Goal: Task Accomplishment & Management: Use online tool/utility

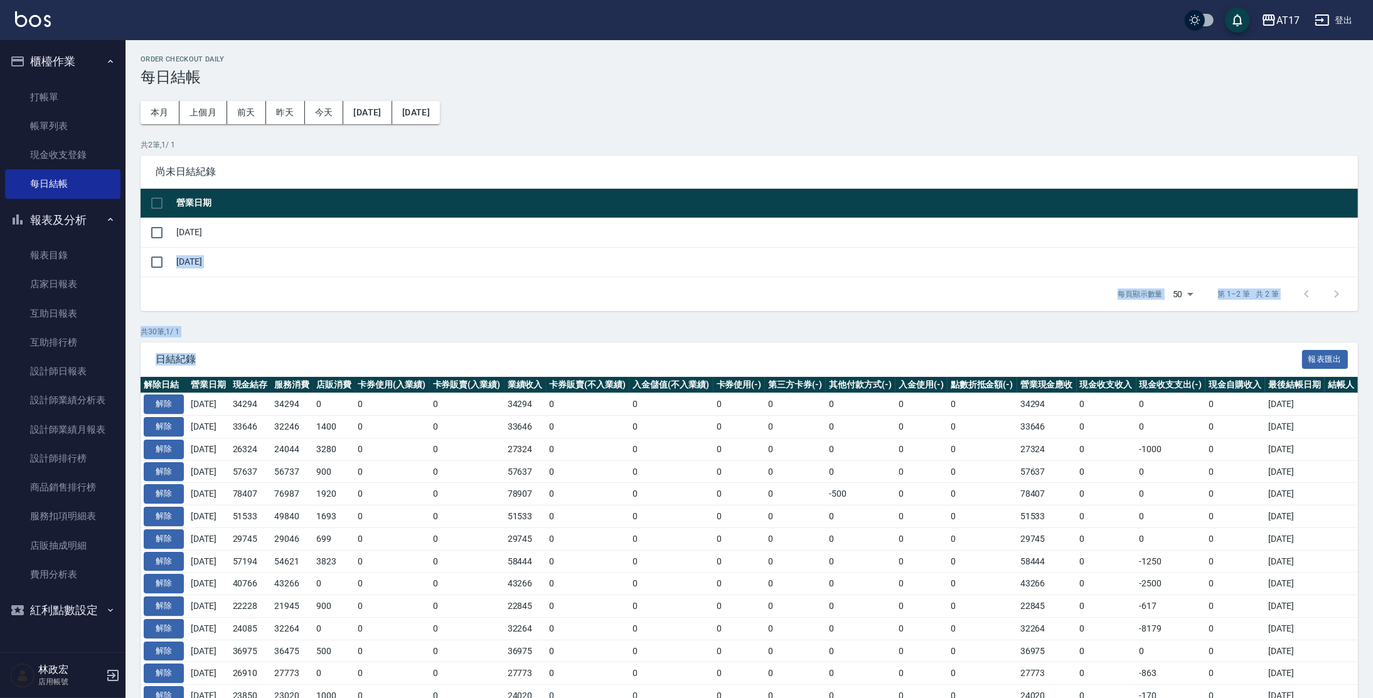
drag, startPoint x: 193, startPoint y: 262, endPoint x: 515, endPoint y: 330, distance: 329.6
drag, startPoint x: 515, startPoint y: 330, endPoint x: 556, endPoint y: 361, distance: 51.4
click at [61, 366] on link "設計師日報表" at bounding box center [62, 371] width 115 height 29
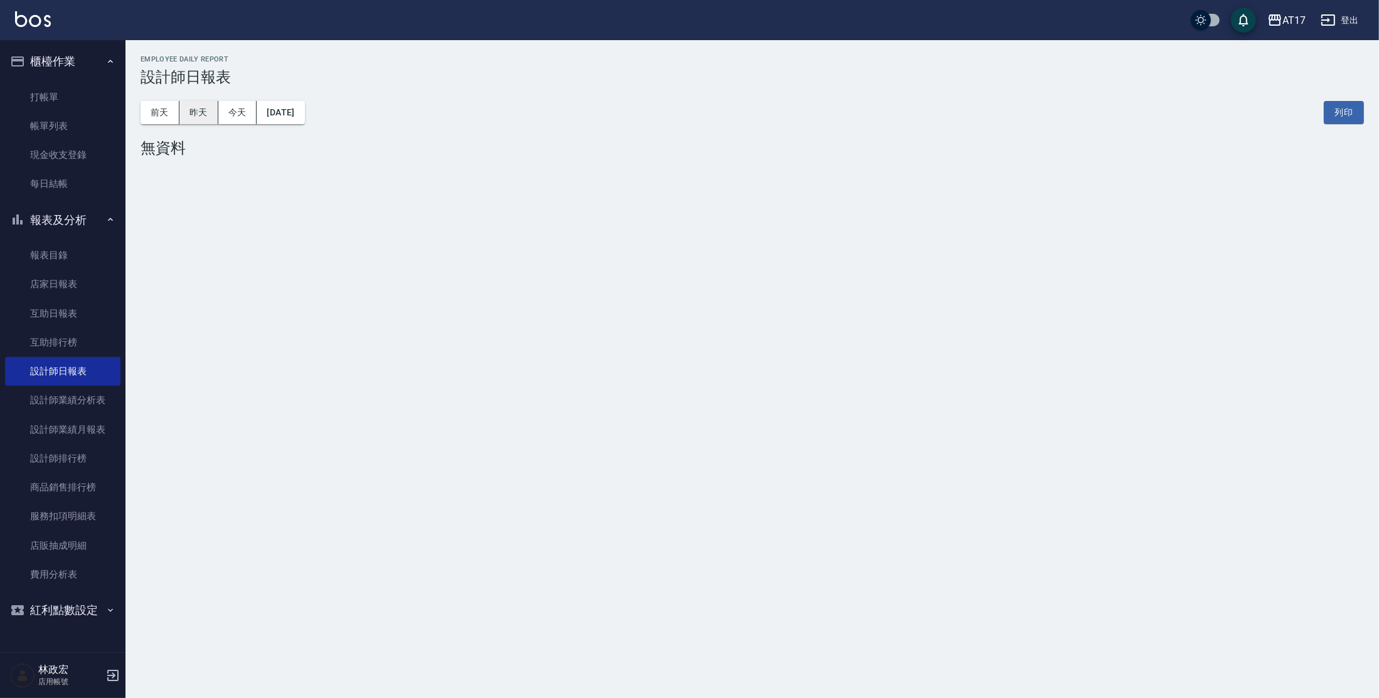
click at [212, 106] on button "昨天" at bounding box center [198, 112] width 39 height 23
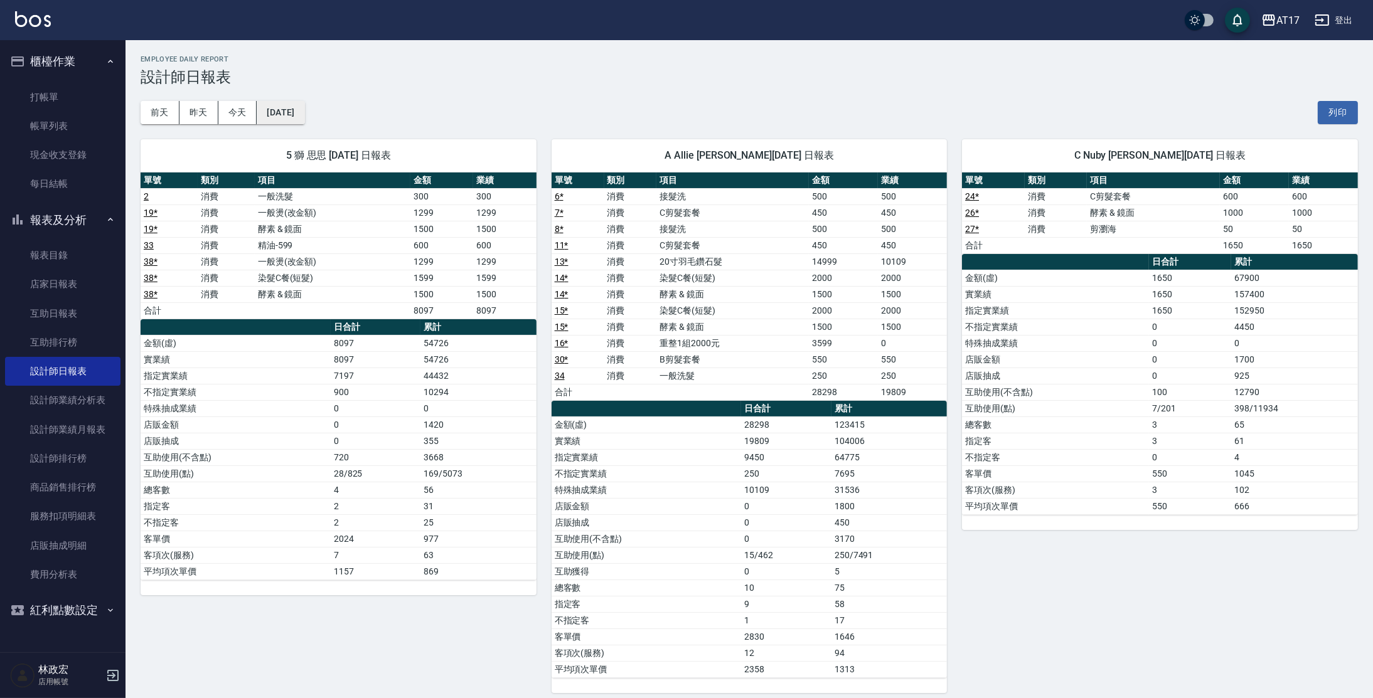
click at [302, 109] on button "[DATE]" at bounding box center [281, 112] width 48 height 23
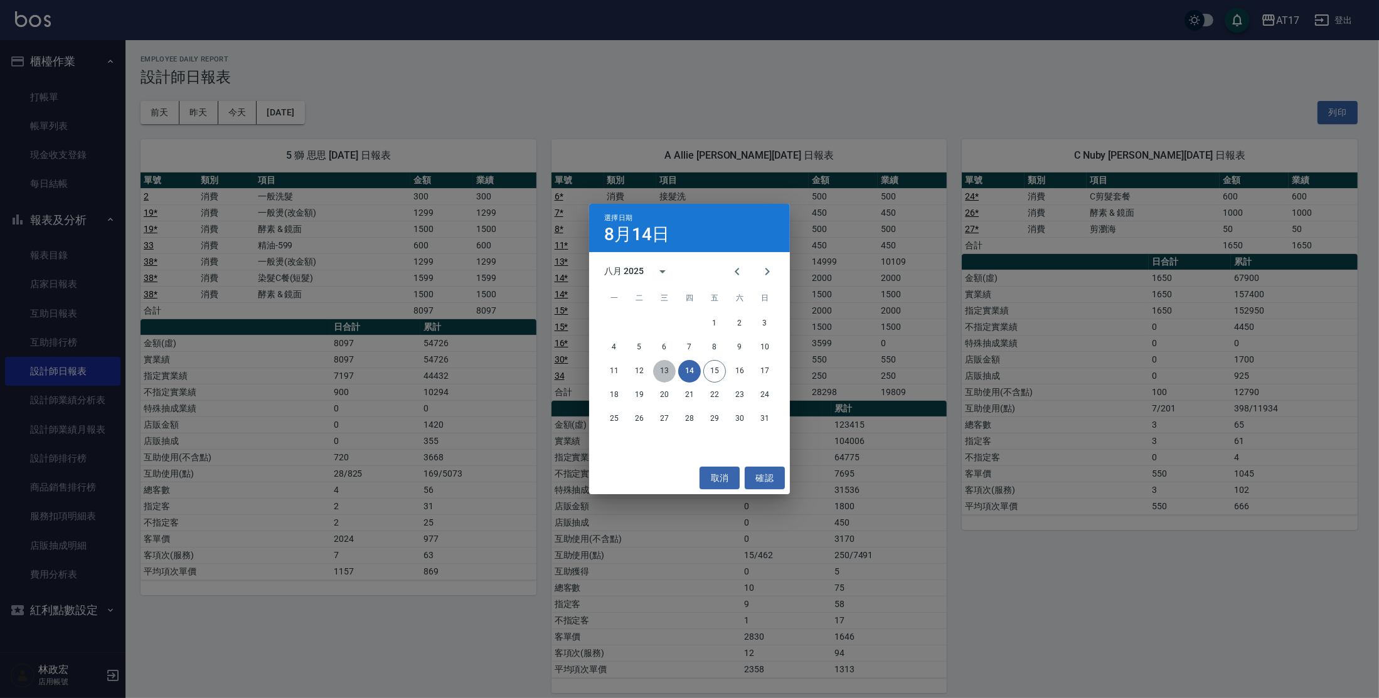
click at [659, 364] on button "13" at bounding box center [664, 371] width 23 height 23
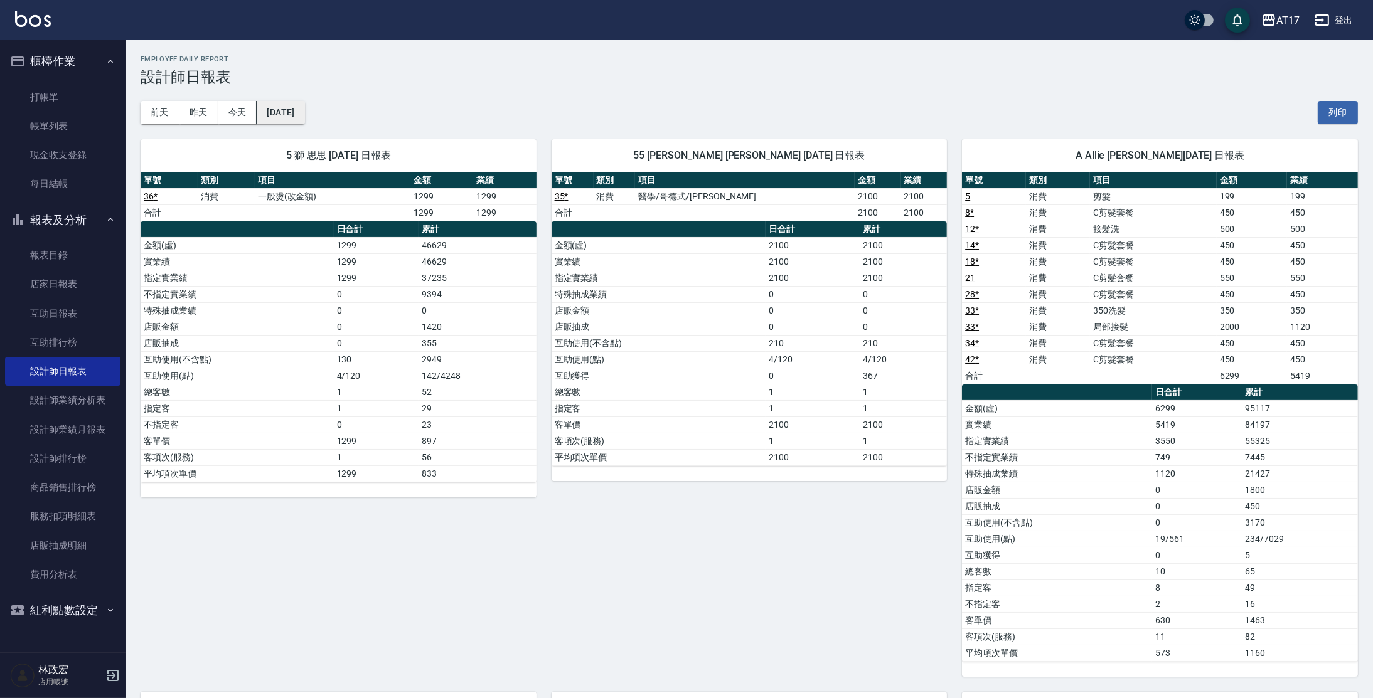
click at [295, 117] on button "[DATE]" at bounding box center [281, 112] width 48 height 23
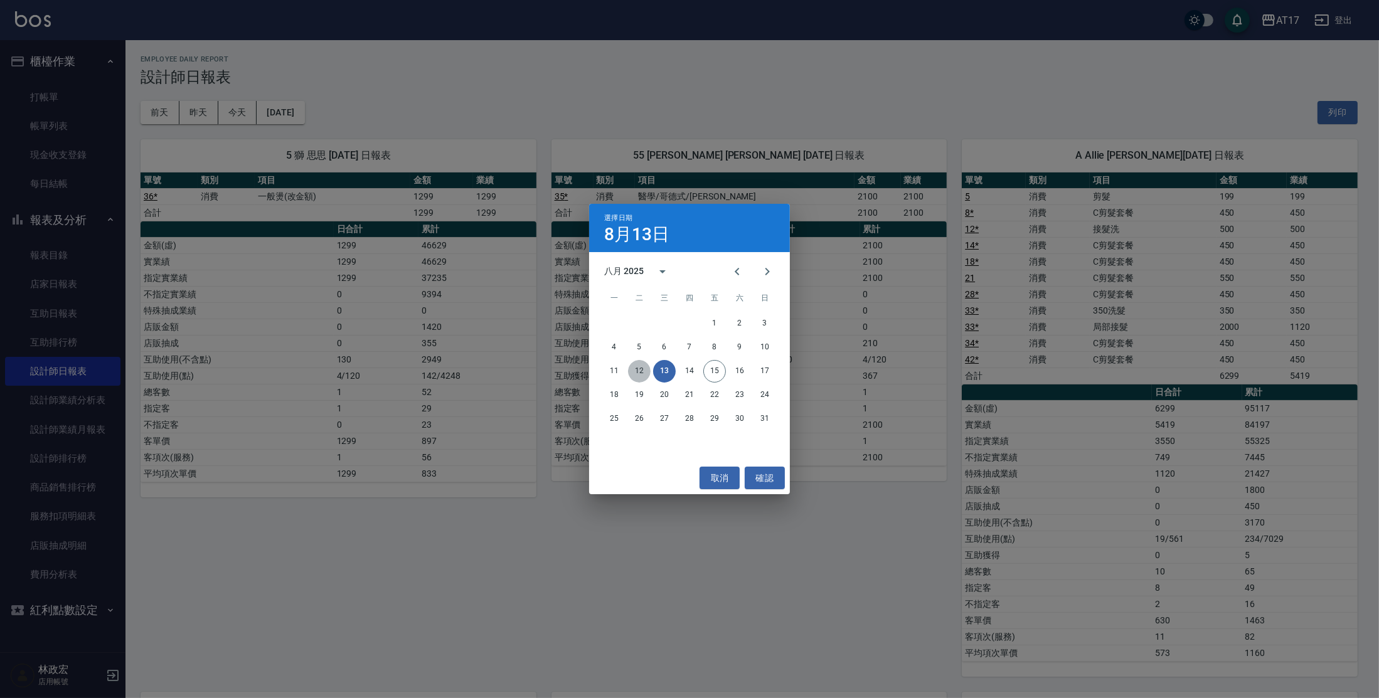
click at [630, 371] on button "12" at bounding box center [639, 371] width 23 height 23
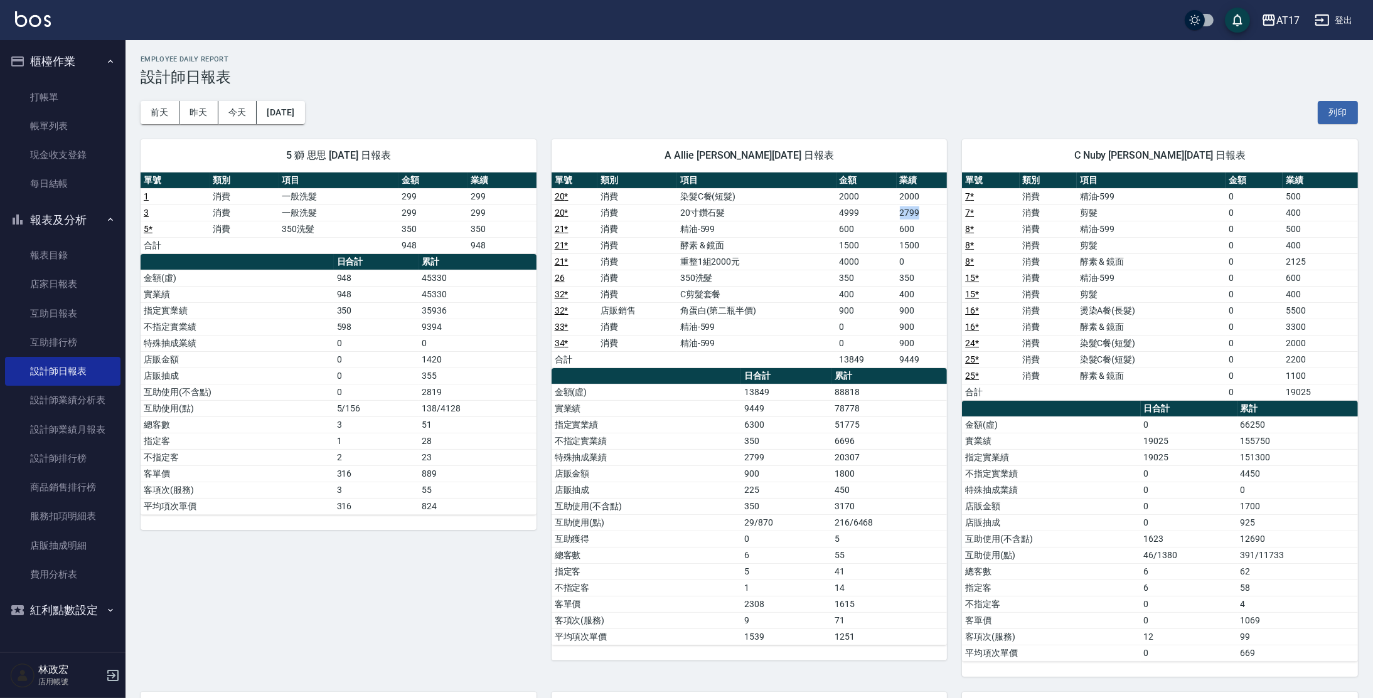
drag, startPoint x: 898, startPoint y: 213, endPoint x: 926, endPoint y: 213, distance: 27.6
click at [926, 213] on td "2799" at bounding box center [921, 213] width 51 height 16
click at [876, 225] on td "600" at bounding box center [866, 229] width 60 height 16
click at [42, 20] on img at bounding box center [33, 19] width 36 height 16
